Goal: Task Accomplishment & Management: Manage account settings

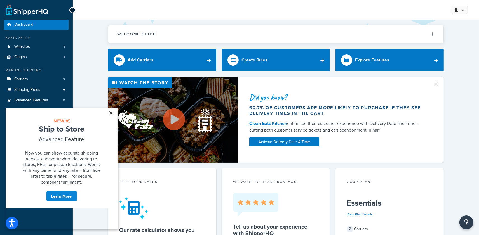
click at [110, 115] on link "×" at bounding box center [111, 113] width 10 height 10
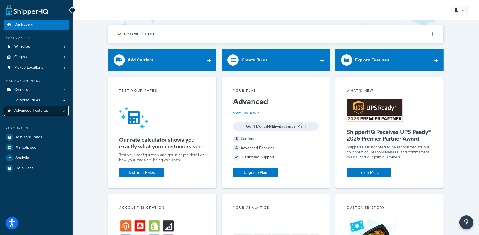
click at [41, 114] on link "Advanced Features 3" at bounding box center [36, 111] width 64 height 10
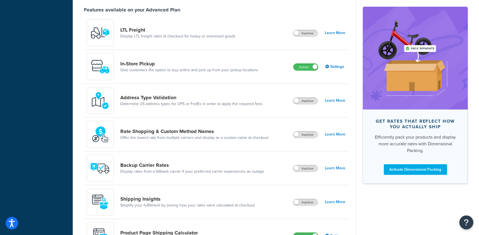
scroll to position [282, 0]
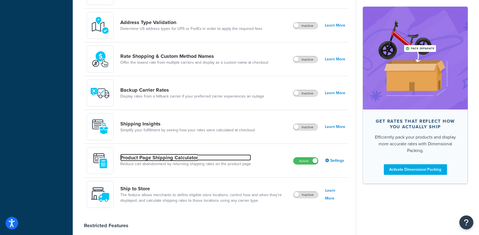
click at [187, 160] on link "Product Page Shipping Calculator" at bounding box center [185, 158] width 131 height 6
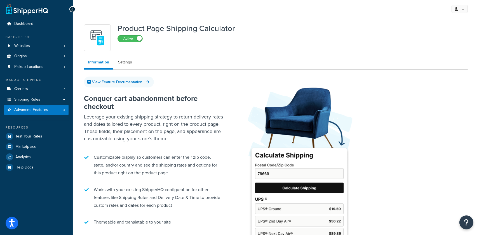
scroll to position [1, 0]
click at [128, 65] on link "Settings" at bounding box center [125, 62] width 22 height 11
select select "US"
select select "false"
select select "30"
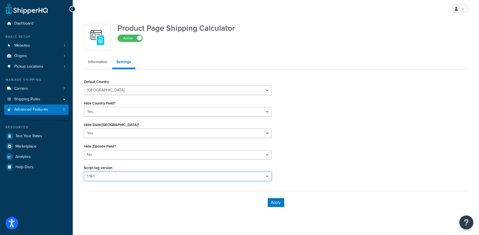
click at [116, 179] on select "Please select a script tag 1.18.1" at bounding box center [178, 177] width 188 height 10
click at [84, 172] on select "Please select a script tag 1.18.1" at bounding box center [178, 177] width 188 height 10
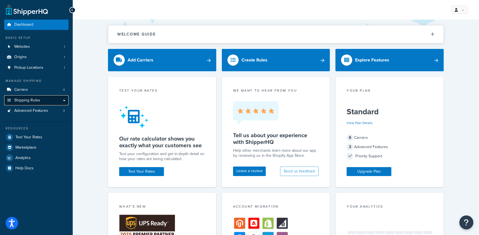
click at [39, 101] on span "Shipping Rules" at bounding box center [27, 100] width 26 height 5
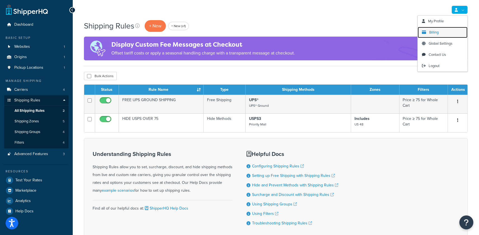
click at [446, 31] on link "Billing" at bounding box center [443, 32] width 50 height 11
